Goal: Task Accomplishment & Management: Complete application form

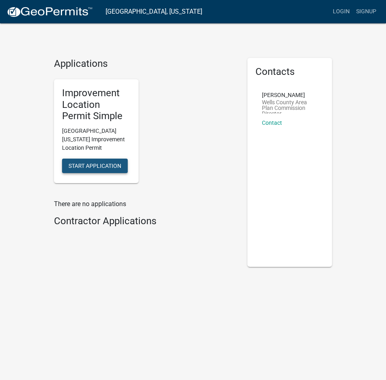
click at [108, 166] on span "Start Application" at bounding box center [94, 166] width 53 height 6
